Goal: Transaction & Acquisition: Purchase product/service

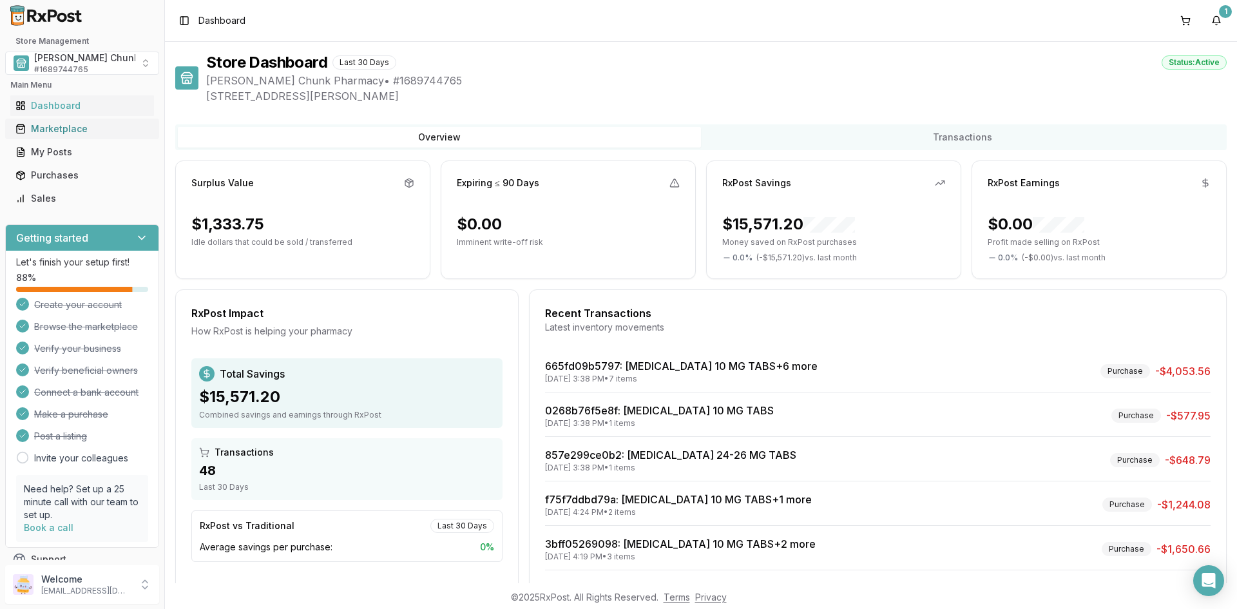
click at [66, 123] on div "Marketplace" at bounding box center [81, 128] width 133 height 13
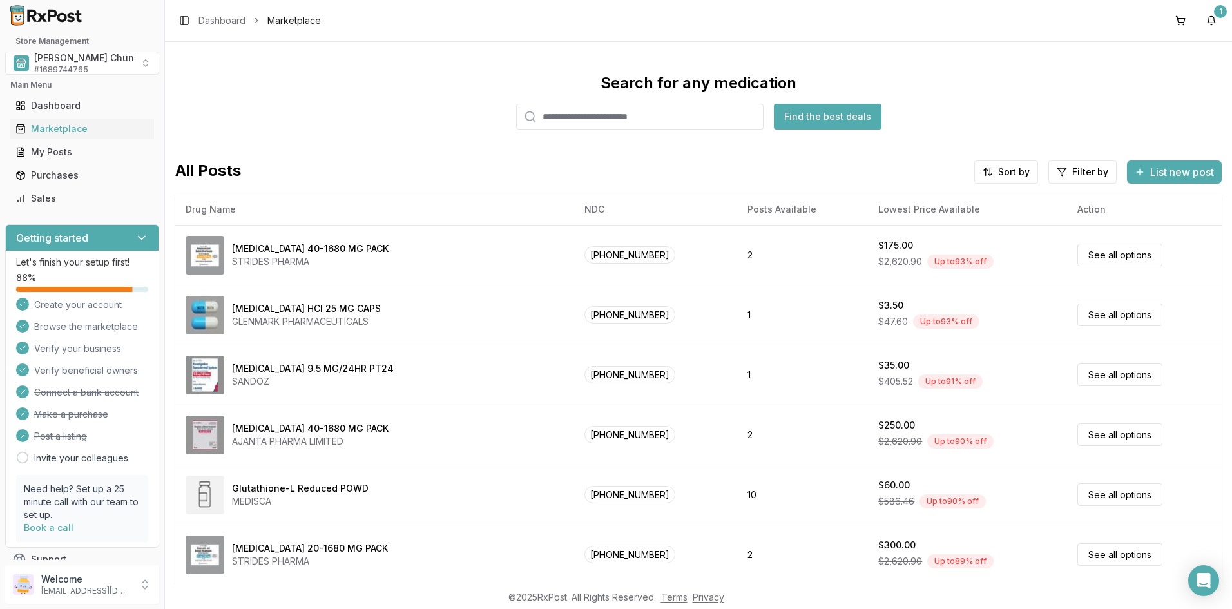
click at [602, 117] on input "search" at bounding box center [639, 117] width 247 height 26
type input "*****"
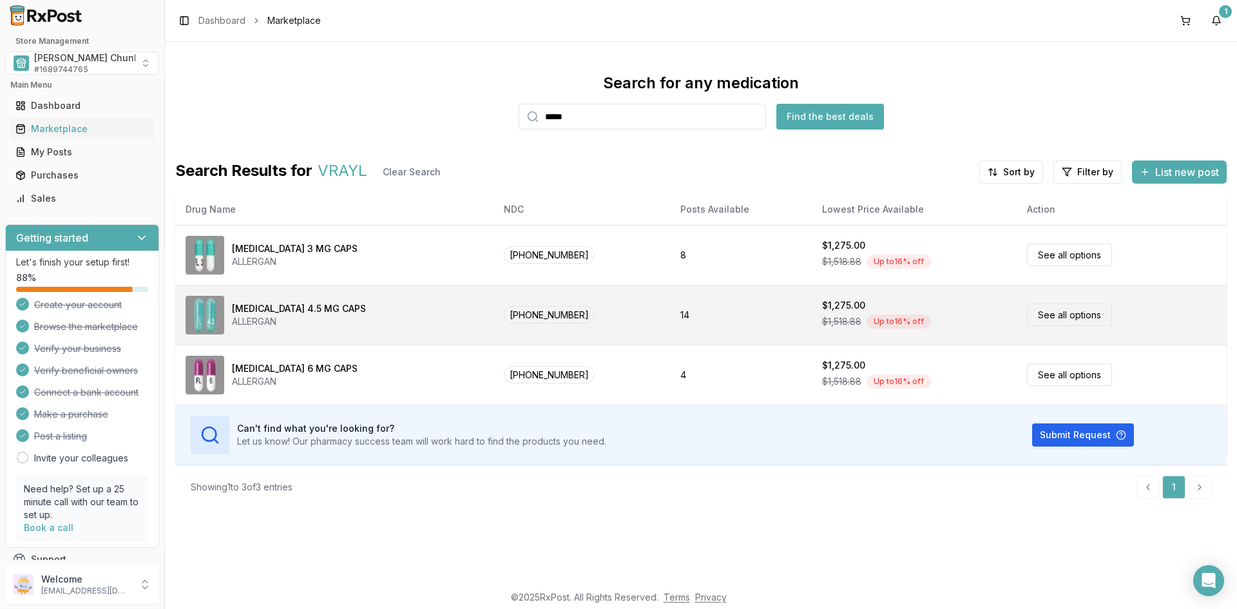
click at [236, 321] on div "ALLERGAN" at bounding box center [299, 321] width 134 height 13
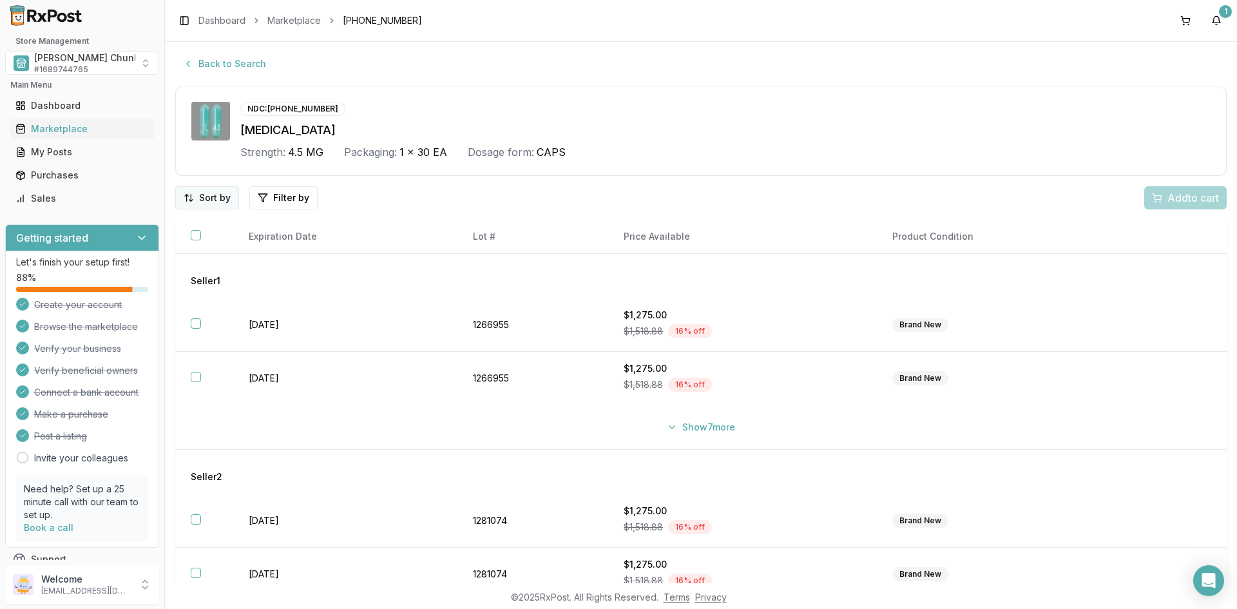
click at [206, 196] on html "Store Management [PERSON_NAME] Chunk Pharmacy # 1689744765 Main Menu Dashboard …" at bounding box center [618, 304] width 1237 height 609
click at [179, 272] on div "Best Discount (High to Low)" at bounding box center [174, 272] width 122 height 33
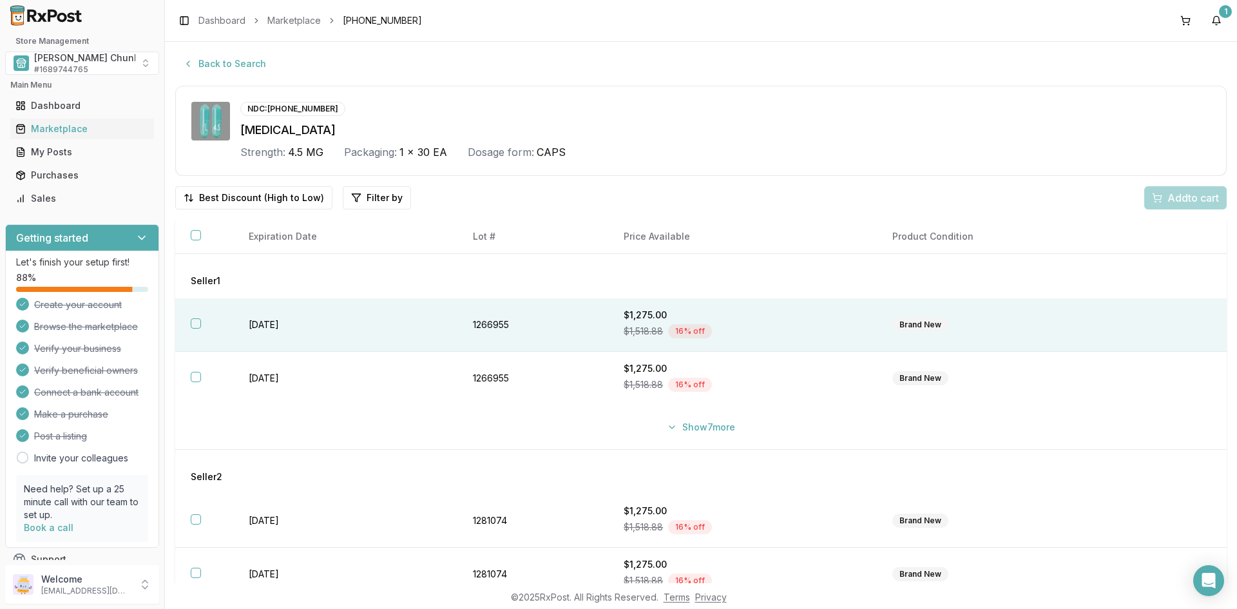
click at [253, 328] on td "[DATE]" at bounding box center [345, 324] width 224 height 53
click at [1150, 193] on div "Add 1 to cart" at bounding box center [1183, 197] width 72 height 15
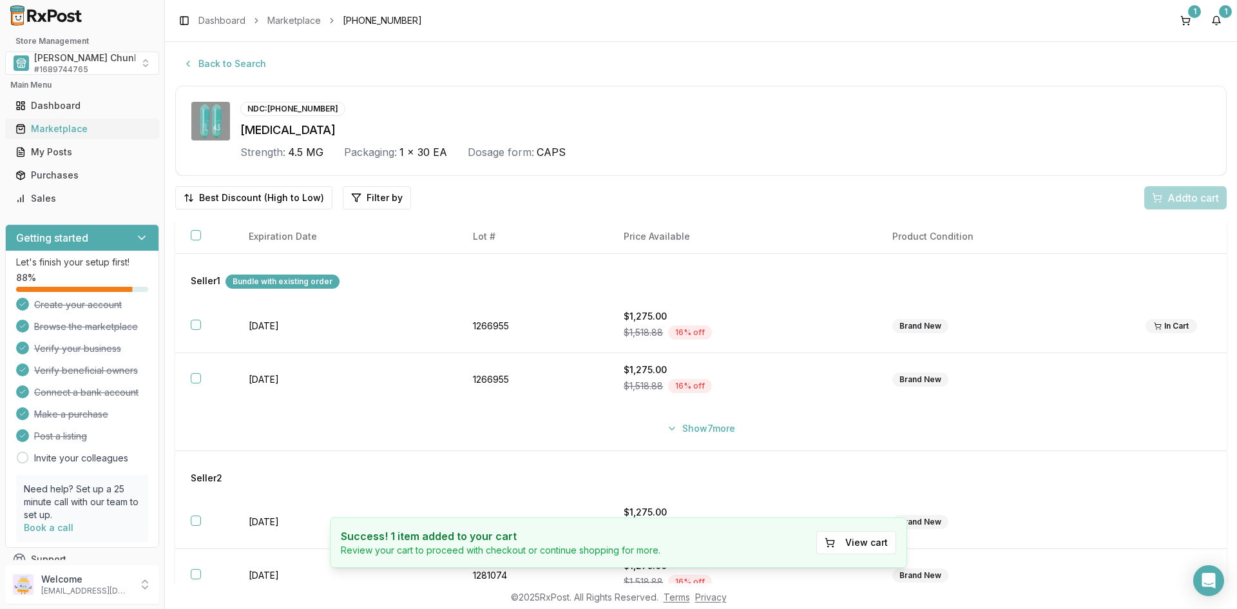
click at [59, 124] on div "Marketplace" at bounding box center [81, 128] width 133 height 13
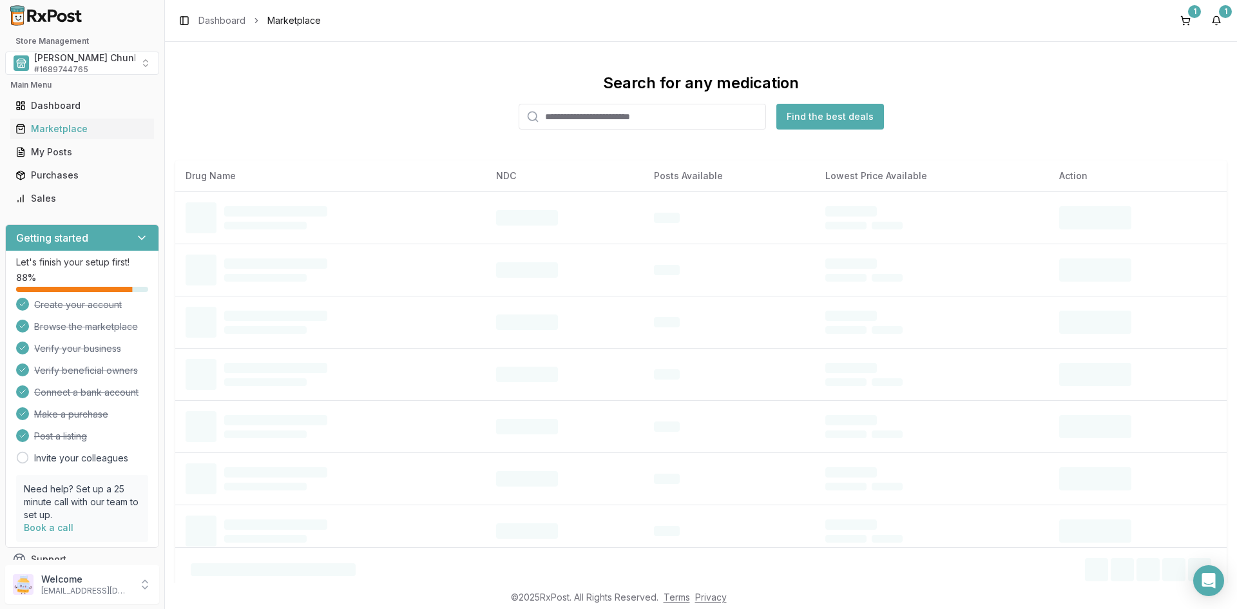
click at [606, 119] on input "search" at bounding box center [642, 117] width 247 height 26
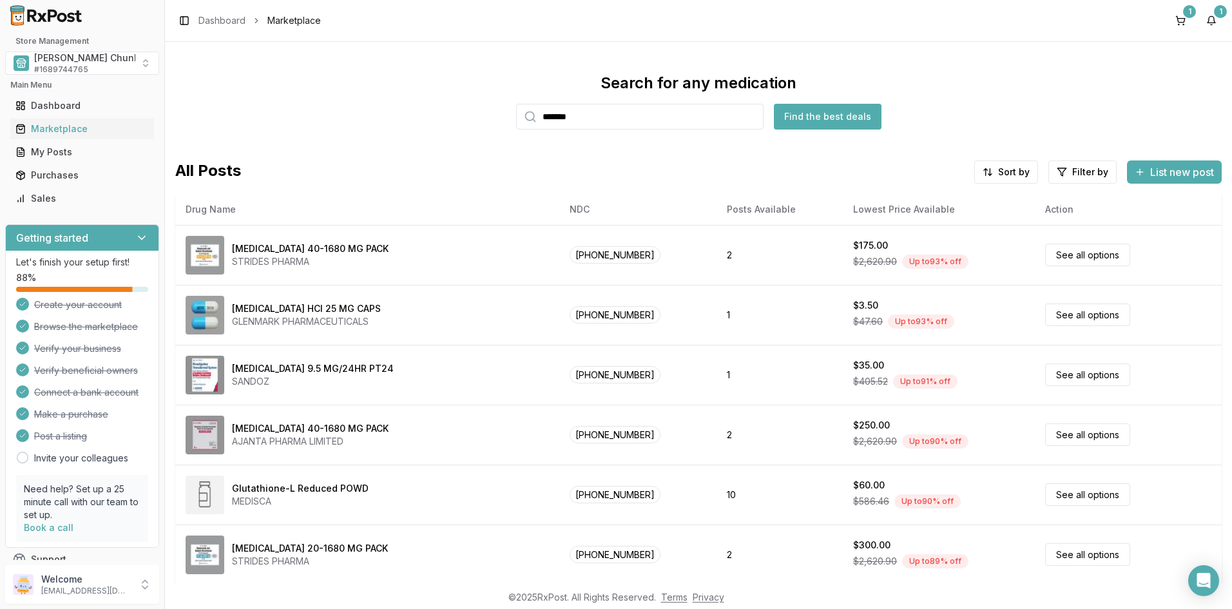
type input "*******"
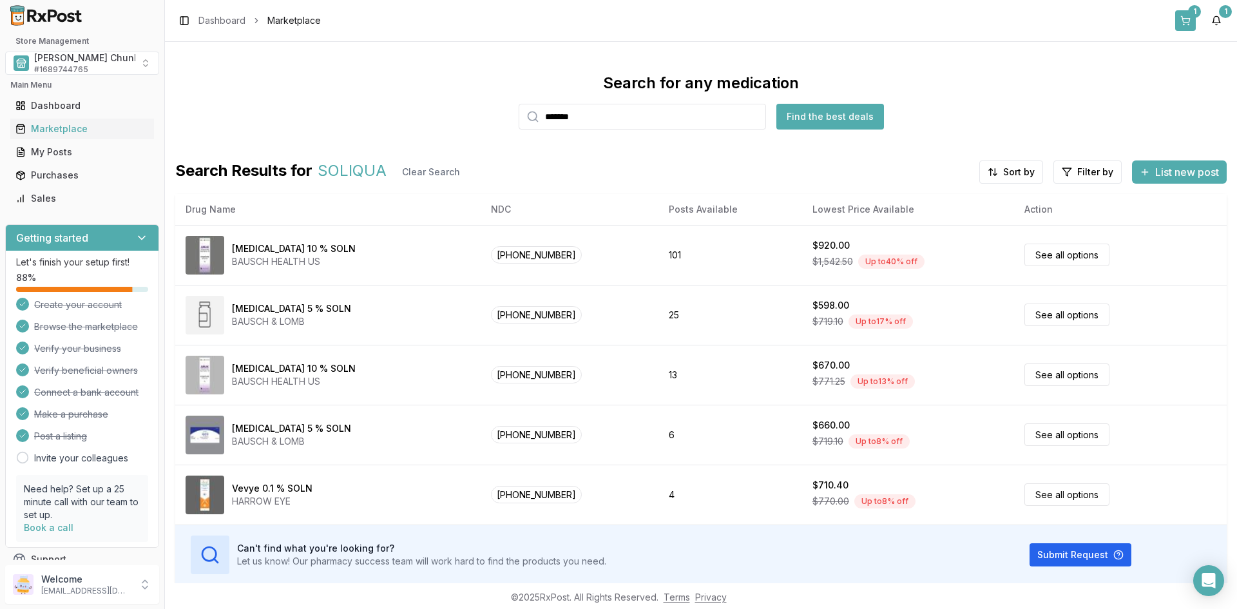
click at [1188, 17] on button "1" at bounding box center [1185, 20] width 21 height 21
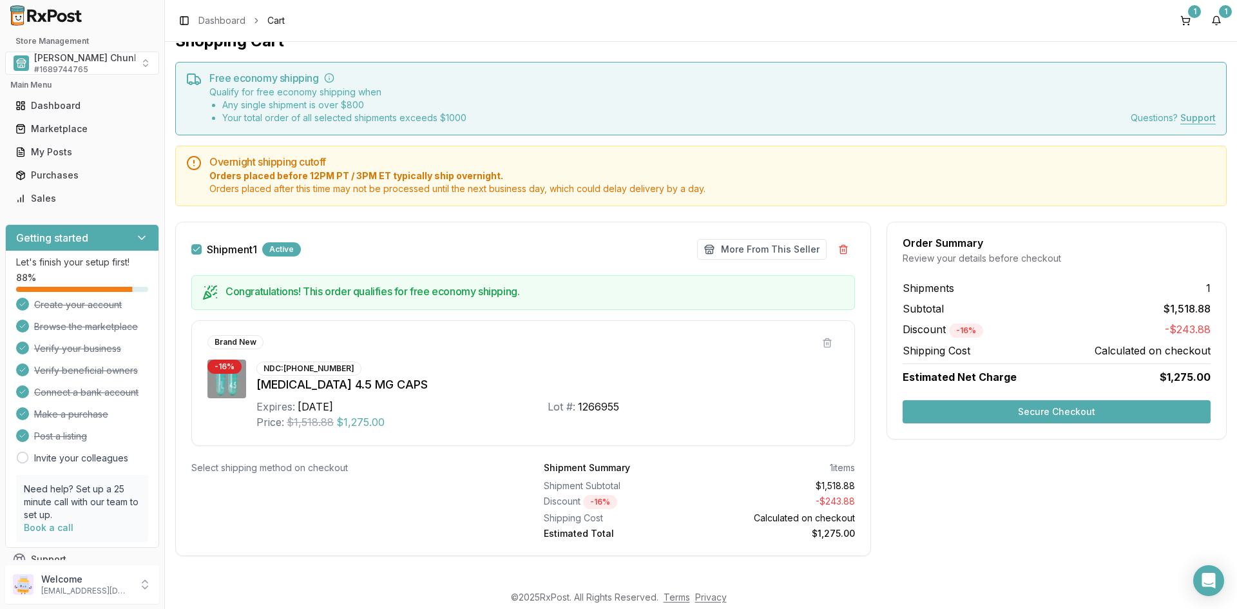
scroll to position [30, 0]
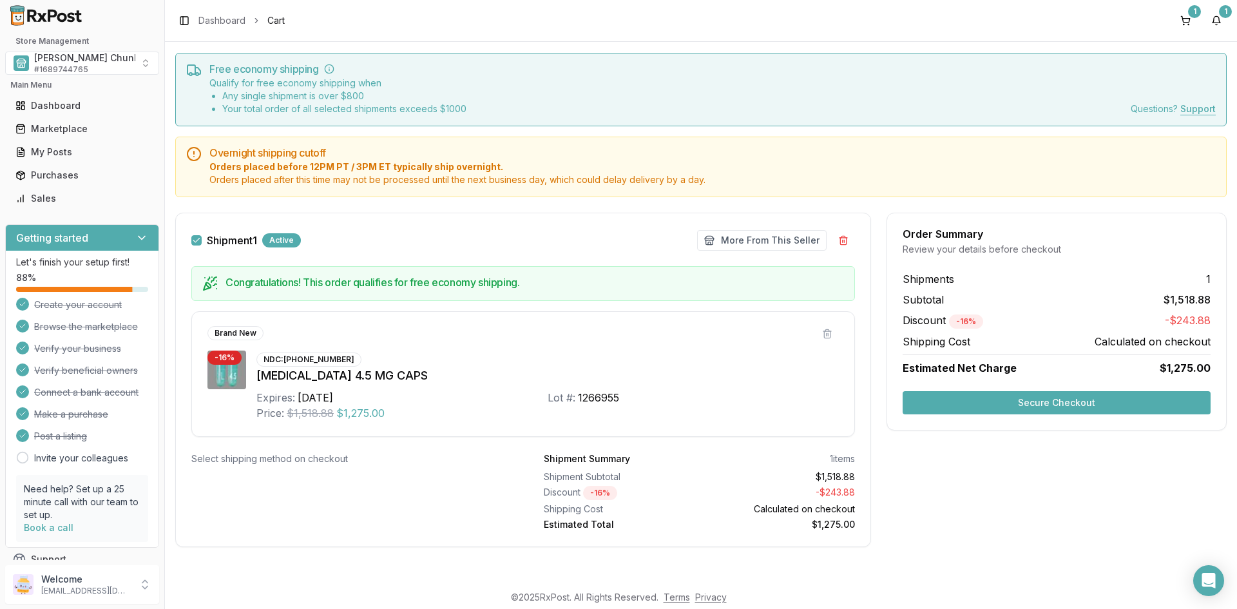
click at [1045, 398] on button "Secure Checkout" at bounding box center [1056, 402] width 308 height 23
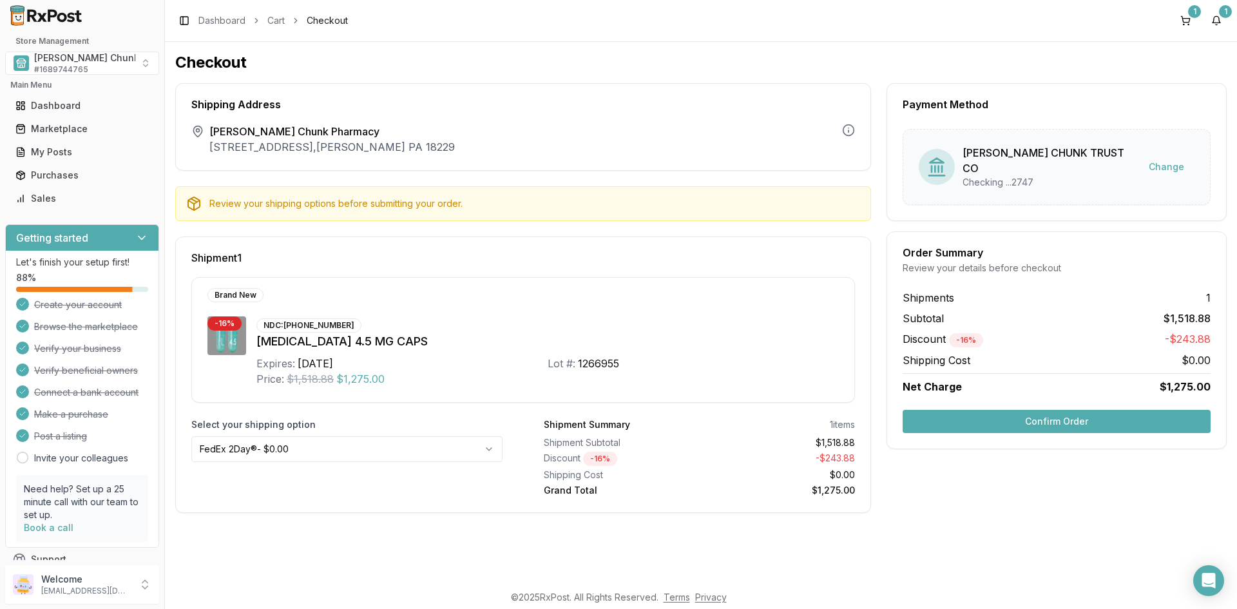
click at [1007, 411] on button "Confirm Order" at bounding box center [1056, 421] width 308 height 23
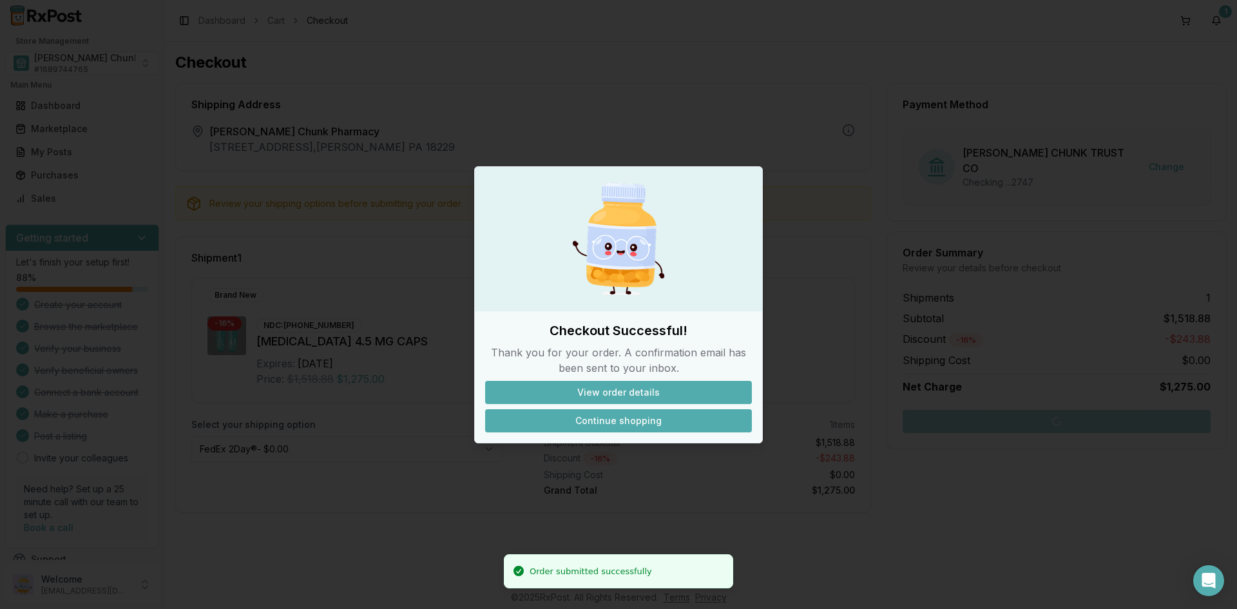
click at [629, 420] on button "Continue shopping" at bounding box center [618, 420] width 267 height 23
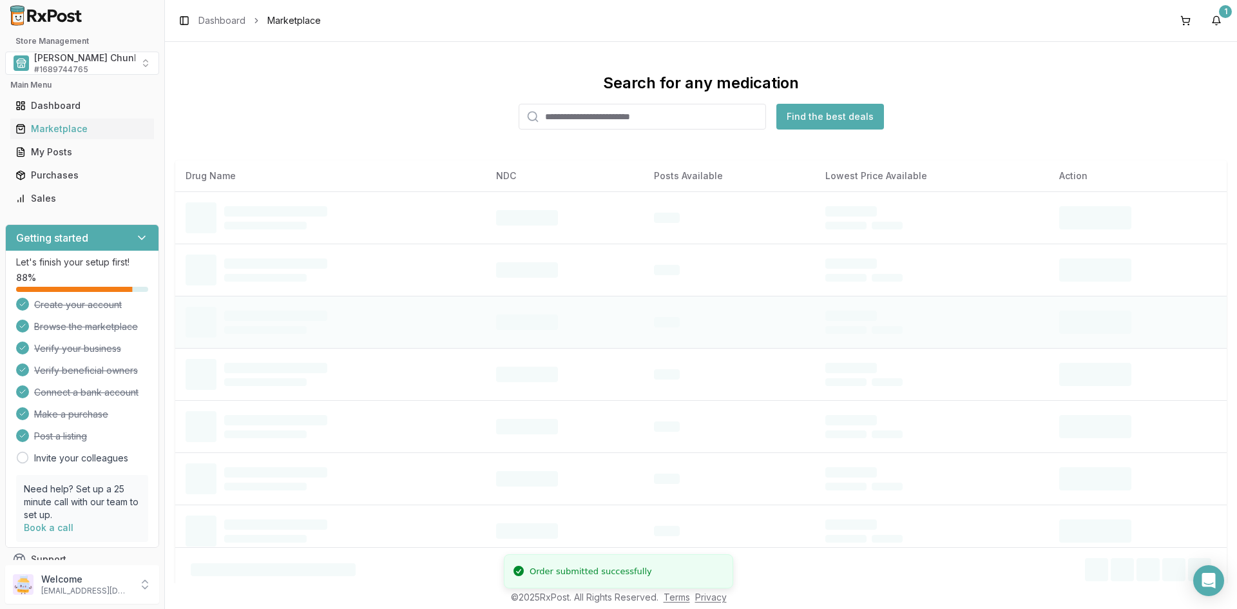
click at [548, 298] on td at bounding box center [565, 322] width 158 height 52
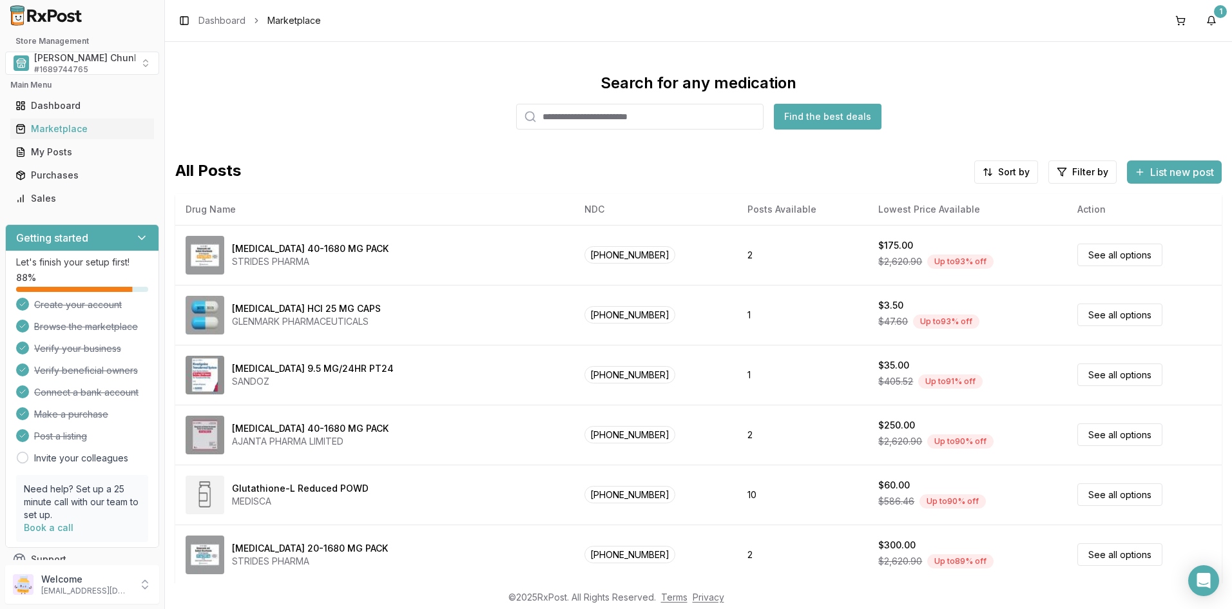
click at [403, 99] on div "Search for any medication Find the best deals" at bounding box center [698, 101] width 1046 height 57
click at [1148, 19] on div "Toggle Sidebar Dashboard Marketplace 1" at bounding box center [698, 20] width 1067 height 41
